Goal: Task Accomplishment & Management: Use online tool/utility

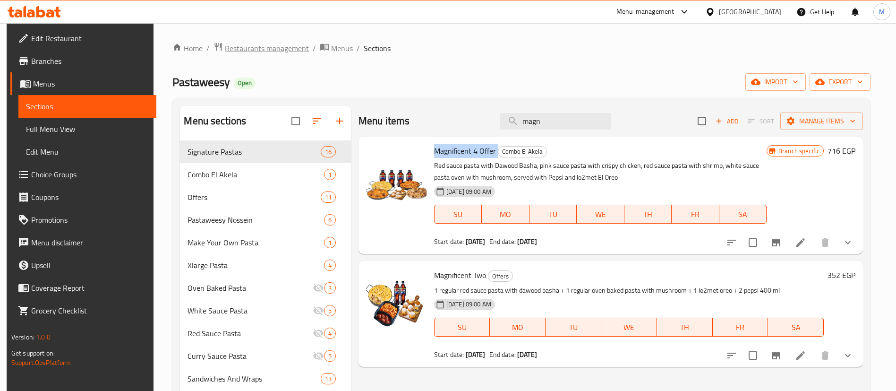
drag, startPoint x: 0, startPoint y: 0, endPoint x: 254, endPoint y: 50, distance: 259.0
click at [254, 50] on span "Restaurants management" at bounding box center [267, 48] width 84 height 11
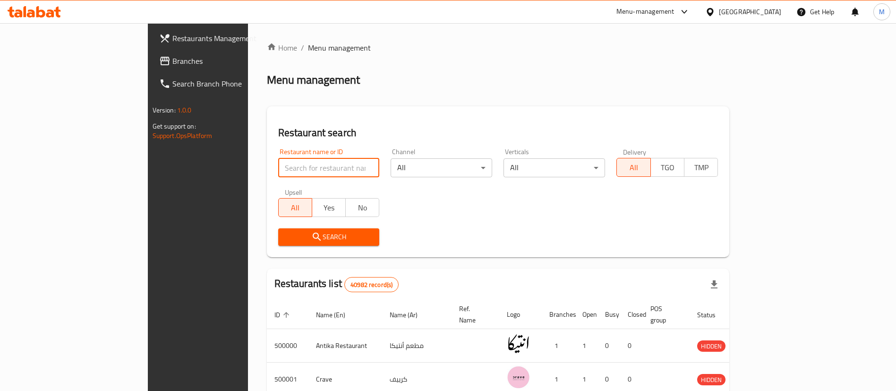
click at [278, 167] on input "search" at bounding box center [329, 167] width 102 height 19
type input "pastaweesy"
click button "Search" at bounding box center [329, 236] width 102 height 17
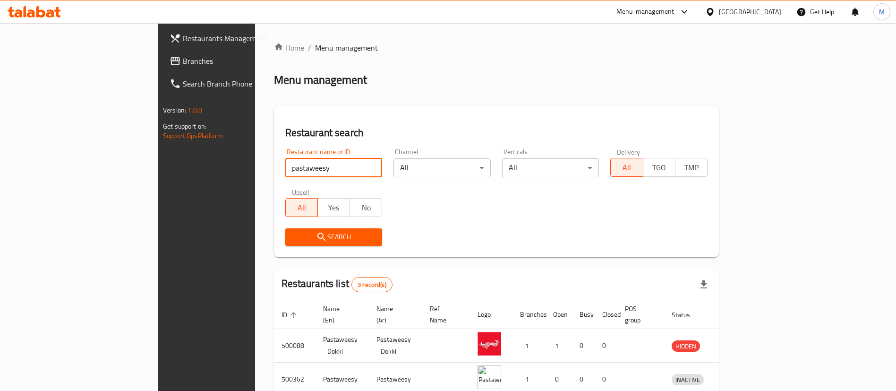
scroll to position [79, 0]
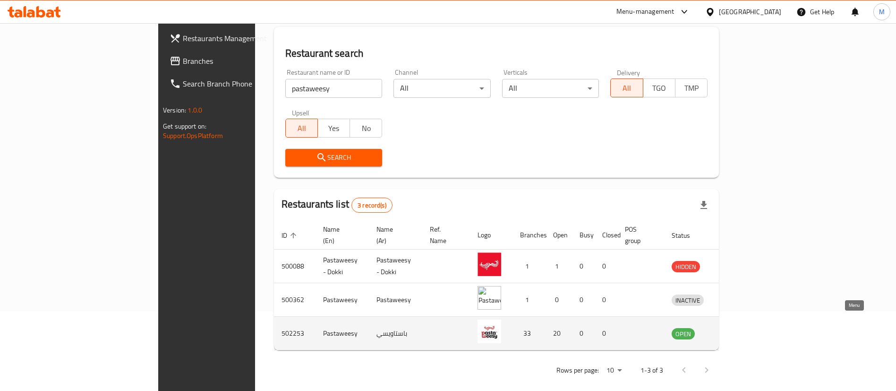
click at [732, 332] on icon "enhanced table" at bounding box center [730, 334] width 3 height 4
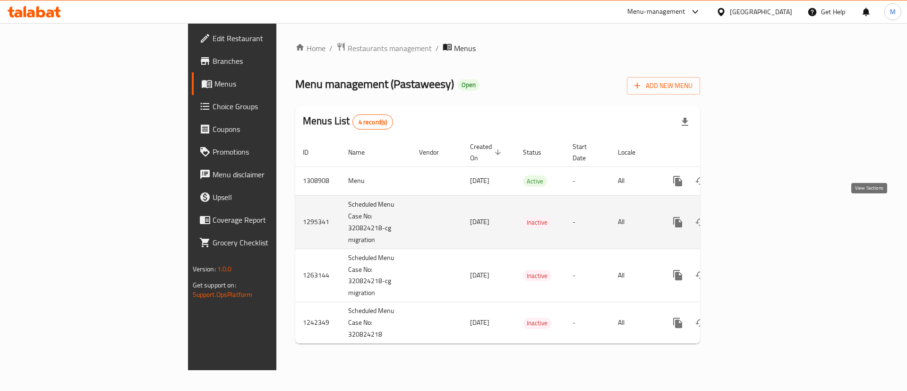
click at [750, 218] on icon "enhanced table" at bounding box center [746, 222] width 9 height 9
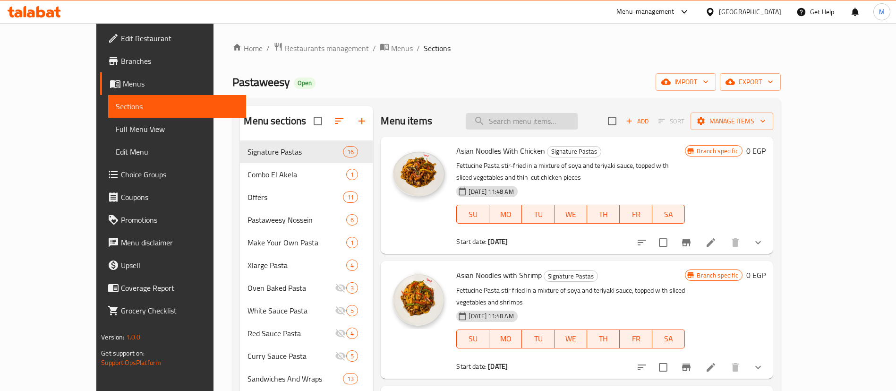
click at [545, 119] on input "search" at bounding box center [521, 121] width 111 height 17
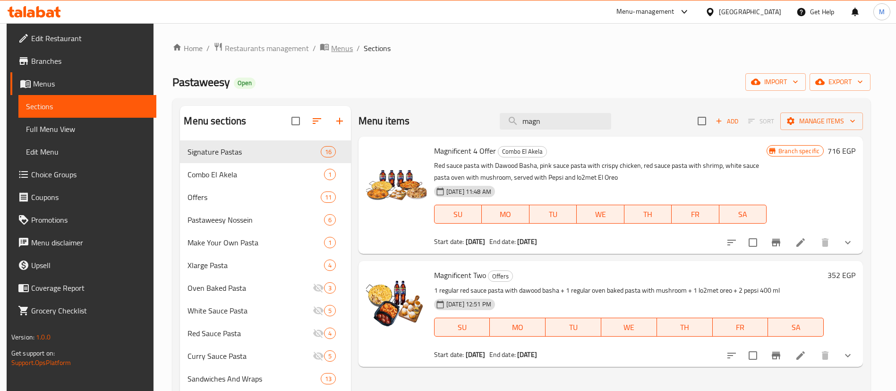
type input "magn"
click at [335, 47] on span "Menus" at bounding box center [342, 48] width 22 height 11
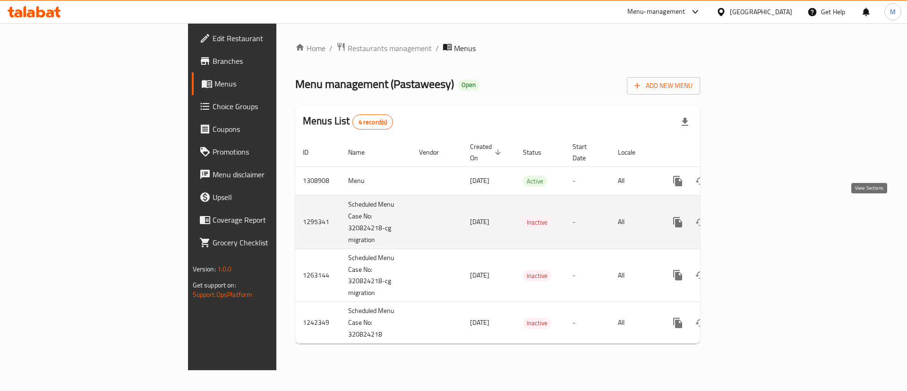
click at [750, 218] on icon "enhanced table" at bounding box center [746, 222] width 9 height 9
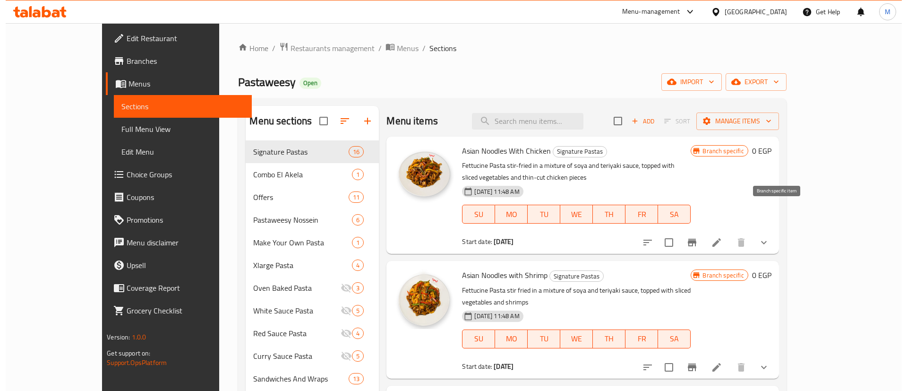
scroll to position [55, 0]
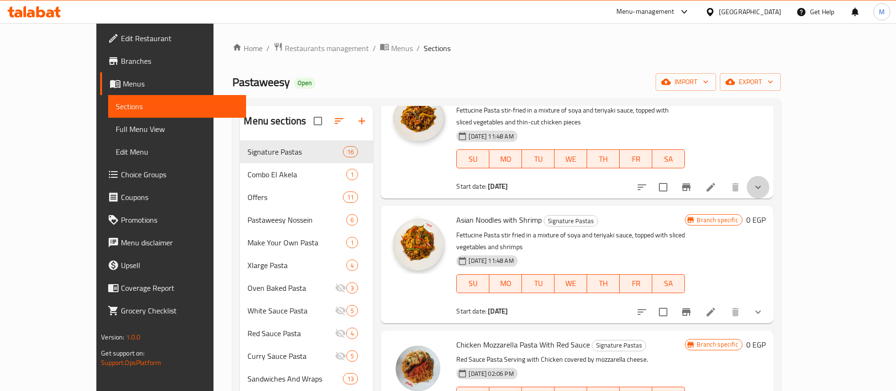
click at [770, 181] on button "show more" at bounding box center [758, 187] width 23 height 23
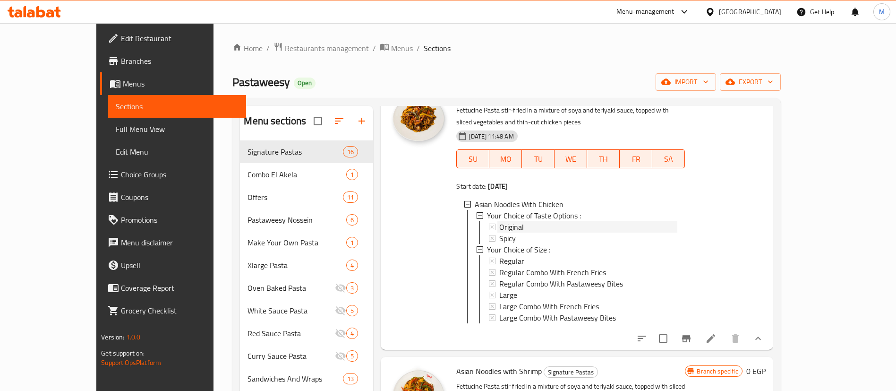
click at [578, 221] on div "Original" at bounding box center [588, 226] width 178 height 11
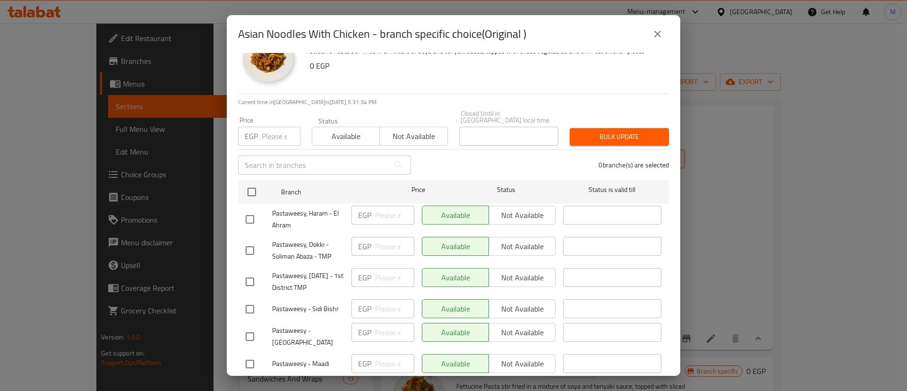
scroll to position [0, 0]
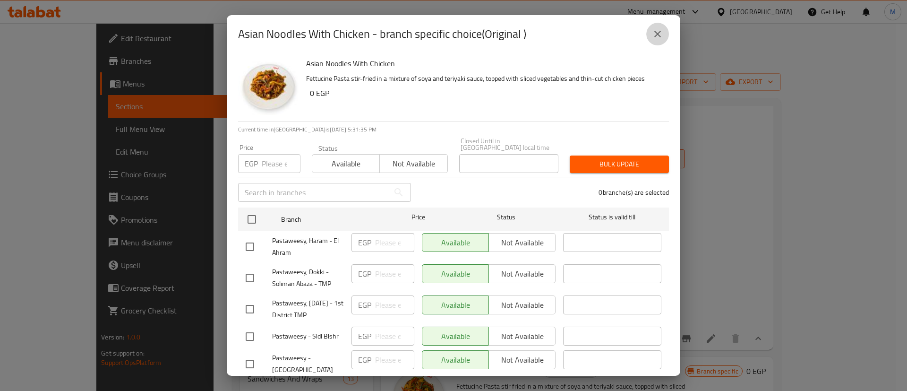
click at [650, 37] on button "close" at bounding box center [657, 34] width 23 height 23
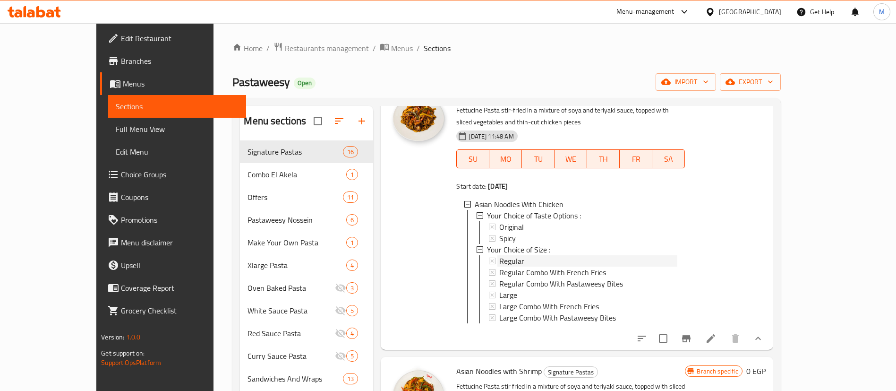
click at [530, 255] on div "Regular" at bounding box center [588, 260] width 178 height 11
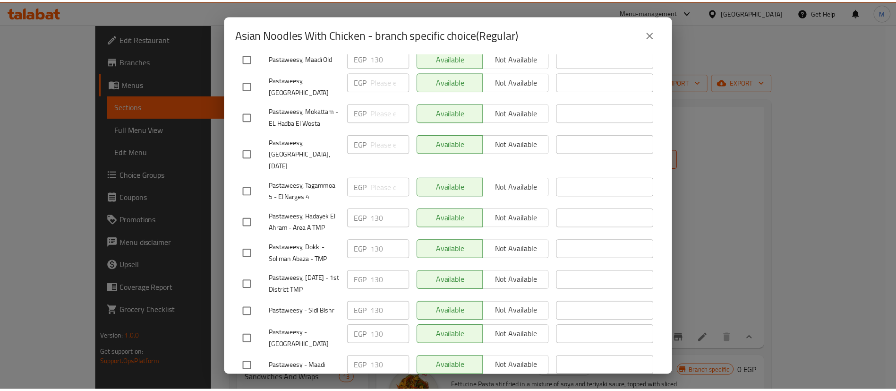
scroll to position [401, 0]
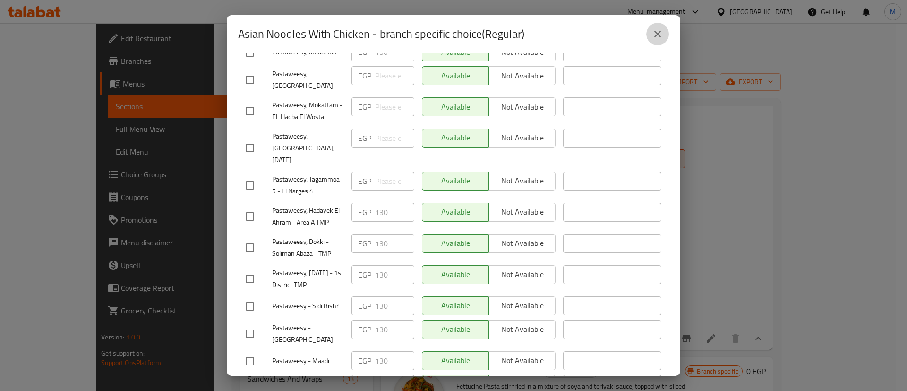
click at [657, 34] on icon "close" at bounding box center [657, 34] width 7 height 7
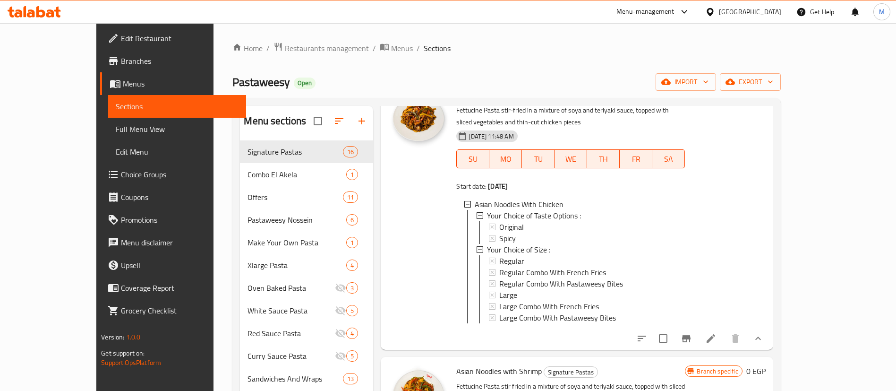
scroll to position [0, 0]
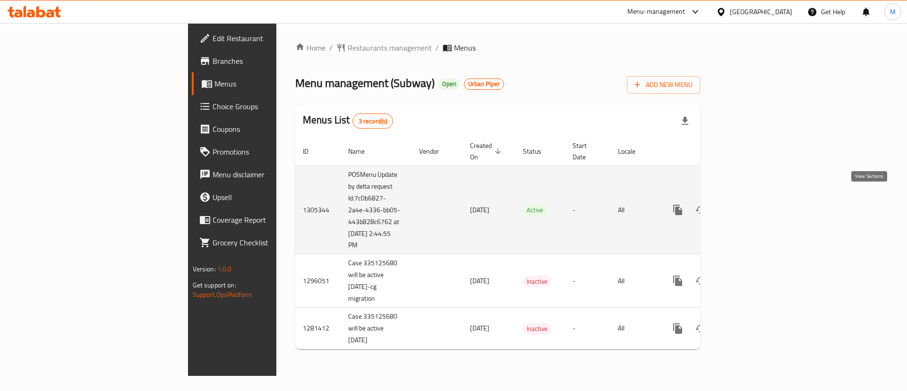
click at [752, 204] on icon "enhanced table" at bounding box center [745, 209] width 11 height 11
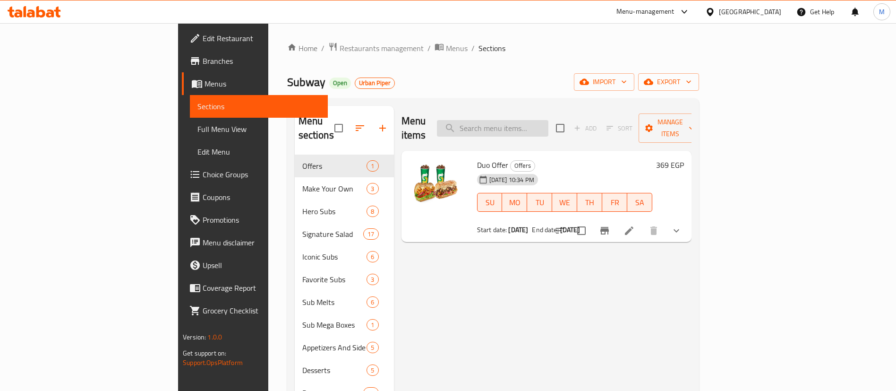
click at [544, 121] on input "search" at bounding box center [492, 128] width 111 height 17
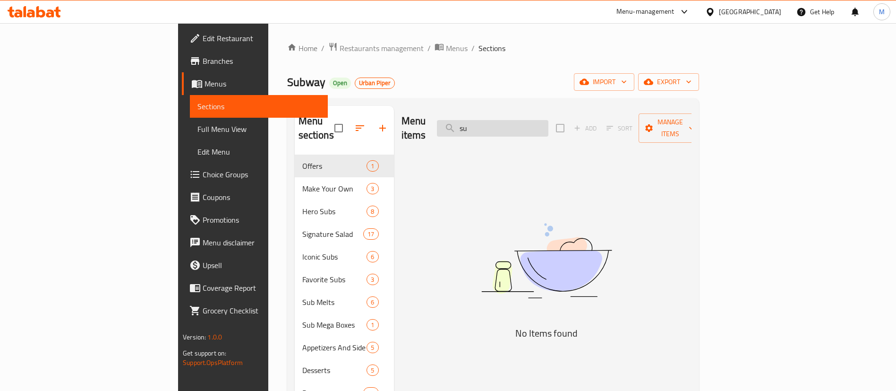
type input "s"
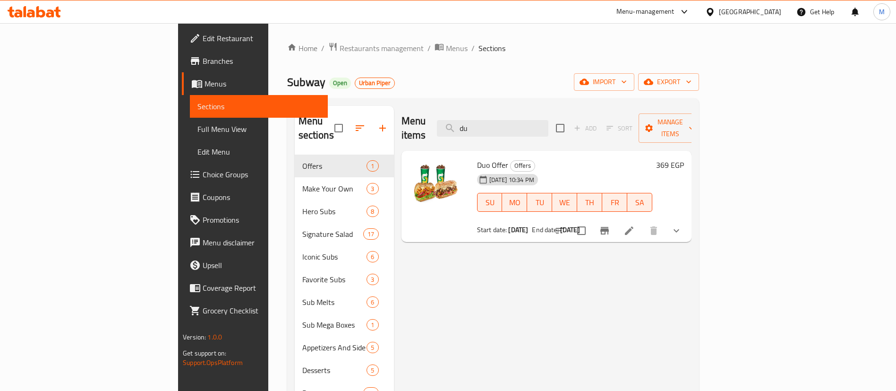
type input "d"
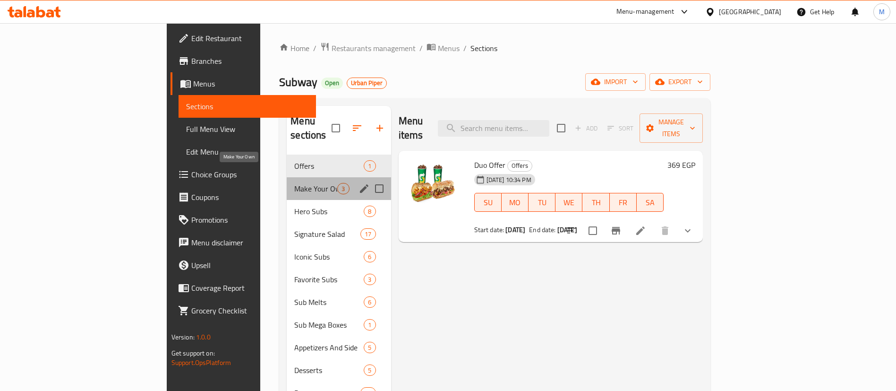
click at [294, 183] on span "Make Your Own" at bounding box center [315, 188] width 43 height 11
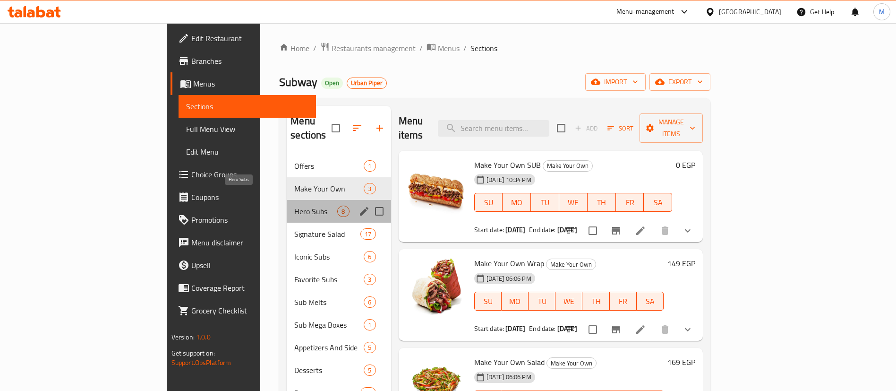
click at [294, 205] on span "Hero Subs" at bounding box center [315, 210] width 43 height 11
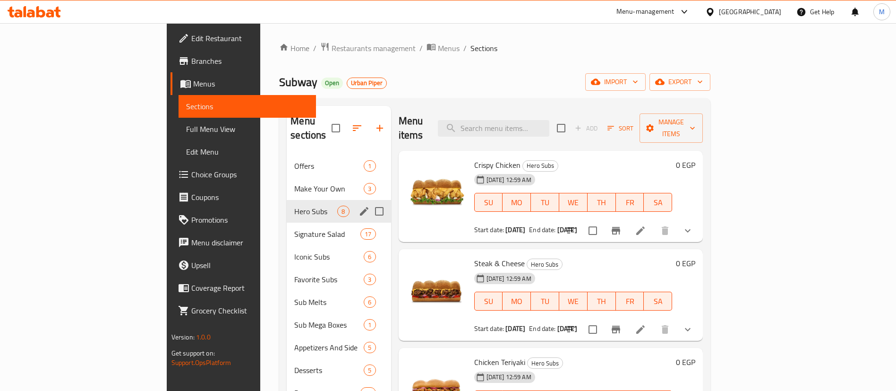
click at [287, 205] on div "Hero Subs 8" at bounding box center [339, 211] width 104 height 23
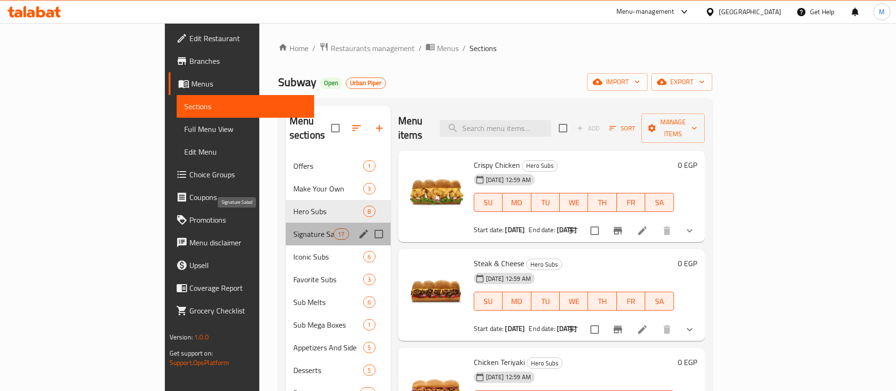
click at [293, 228] on span "Signature Salad" at bounding box center [313, 233] width 40 height 11
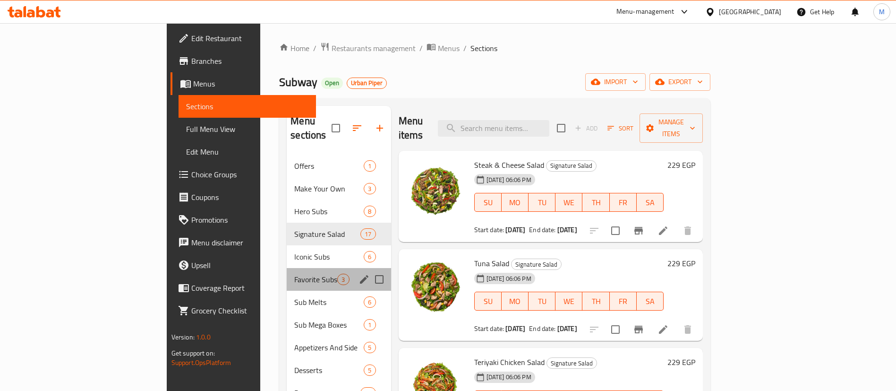
click at [287, 268] on div "Favorite Subs 3" at bounding box center [339, 279] width 104 height 23
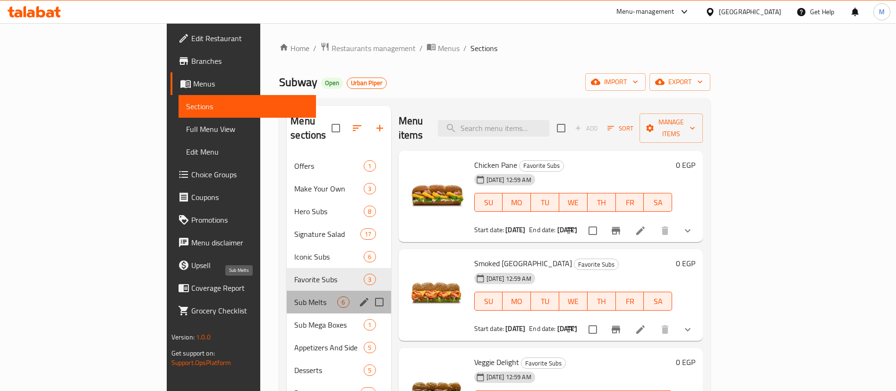
click at [294, 296] on span "Sub Melts" at bounding box center [315, 301] width 43 height 11
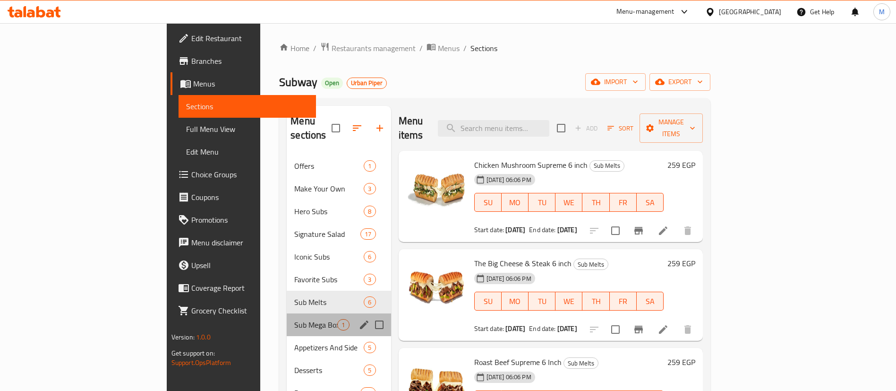
click at [287, 313] on div "Sub Mega Boxes 1" at bounding box center [339, 324] width 104 height 23
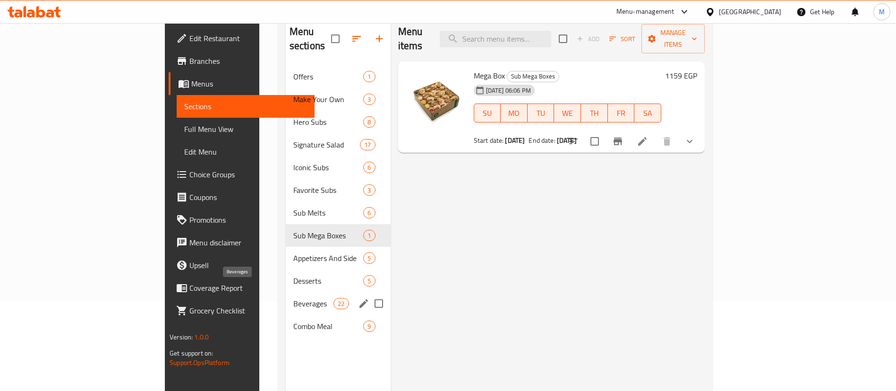
scroll to position [94, 0]
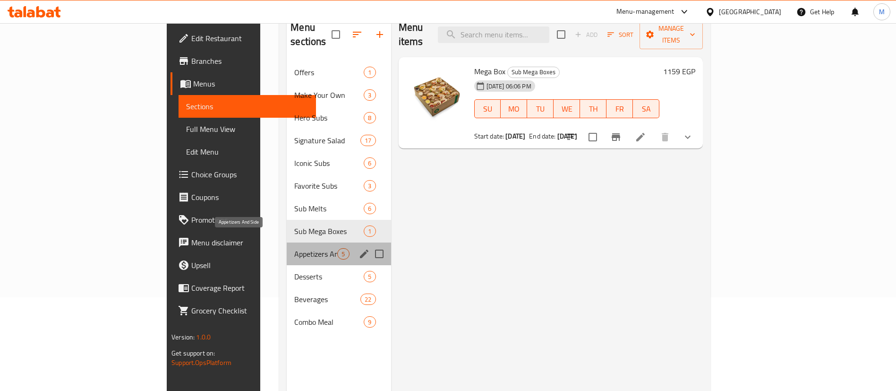
click at [294, 248] on span "Appetizers And Side" at bounding box center [315, 253] width 43 height 11
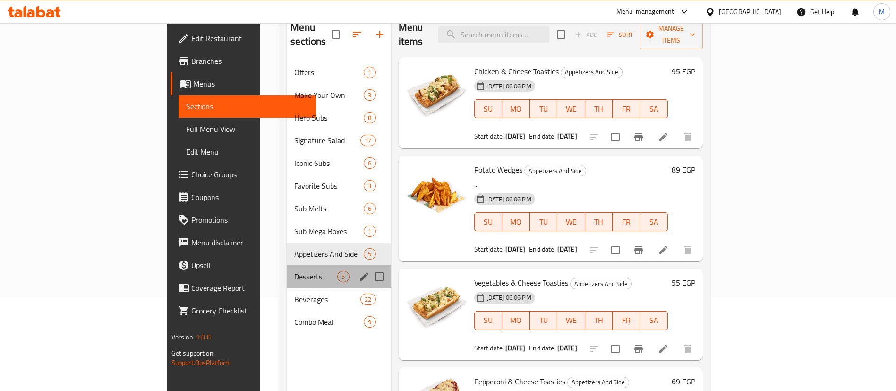
click at [287, 268] on div "Desserts 5" at bounding box center [339, 276] width 104 height 23
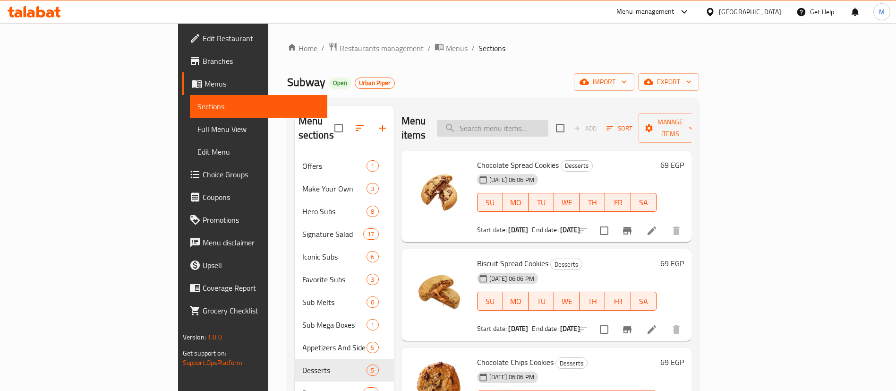
click at [548, 120] on input "search" at bounding box center [492, 128] width 111 height 17
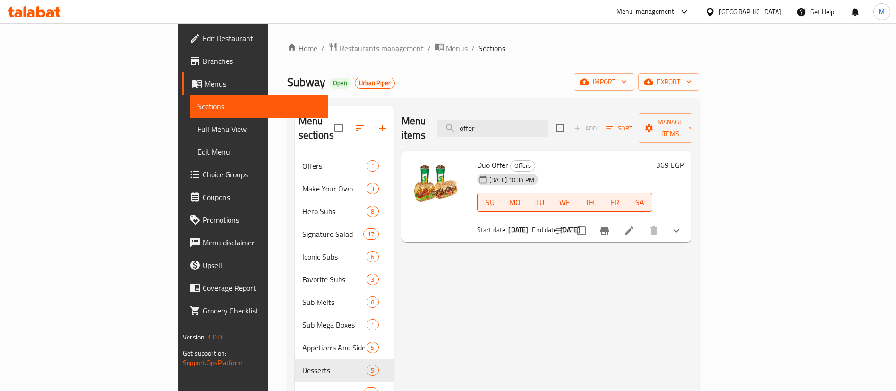
type input "offer"
